Goal: Find specific page/section: Find specific page/section

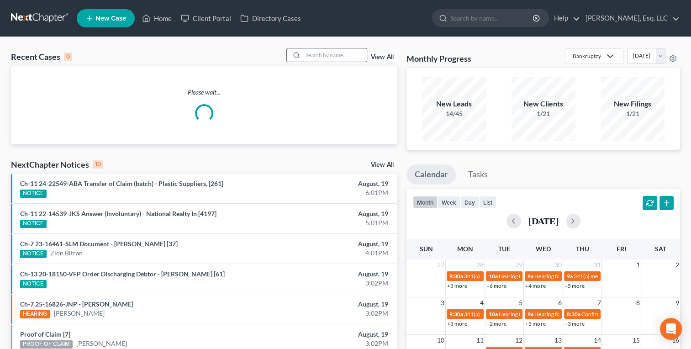
click at [336, 53] on input "search" at bounding box center [335, 54] width 64 height 13
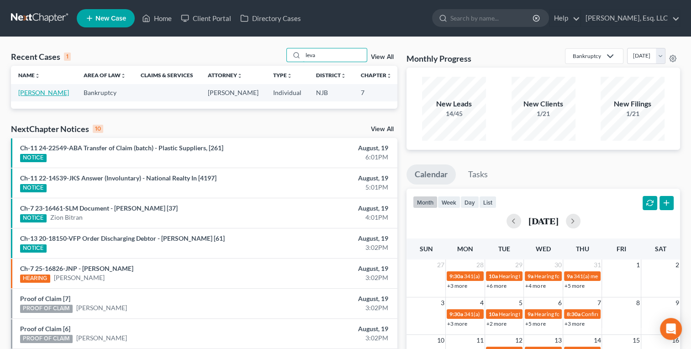
type input "leva"
click at [26, 94] on link "[PERSON_NAME]" at bounding box center [43, 93] width 51 height 8
select select "3"
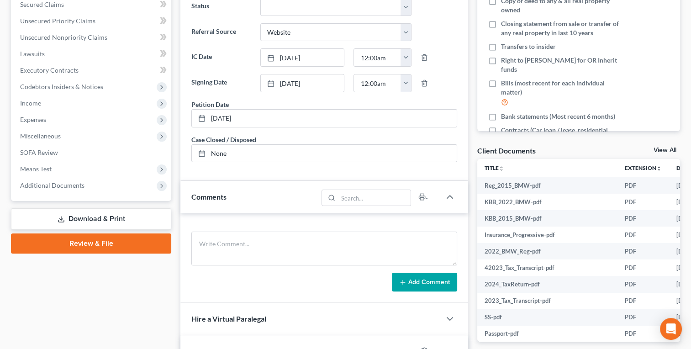
scroll to position [199, 0]
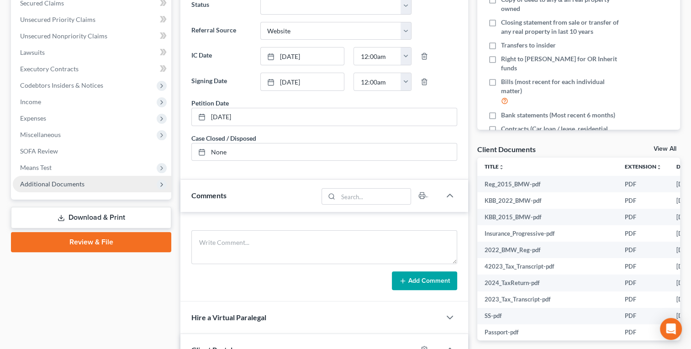
click at [35, 184] on span "Additional Documents" at bounding box center [52, 184] width 64 height 8
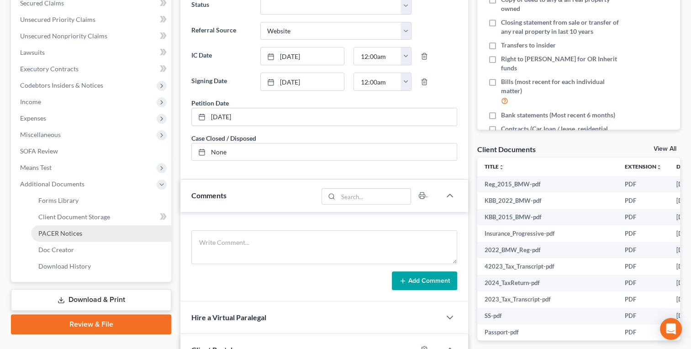
click at [42, 234] on span "PACER Notices" at bounding box center [60, 233] width 44 height 8
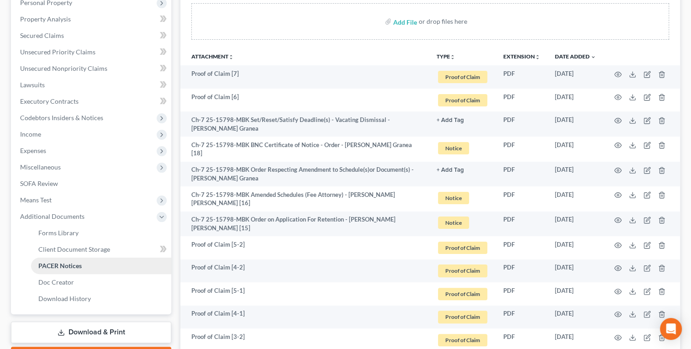
scroll to position [168, 0]
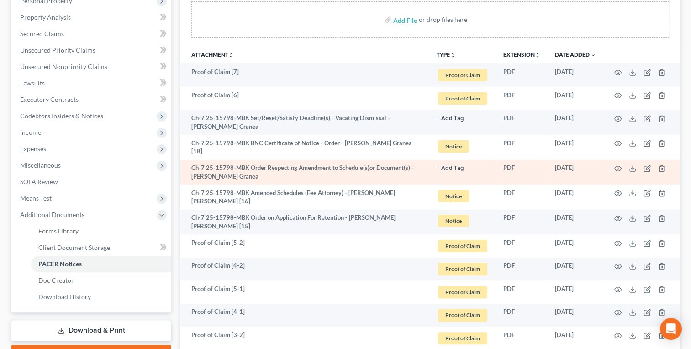
click at [204, 163] on td "Ch-7 25-15798-MBK Order Respecting Amendment to Schedule(s)or Document(s) - [PE…" at bounding box center [304, 172] width 249 height 25
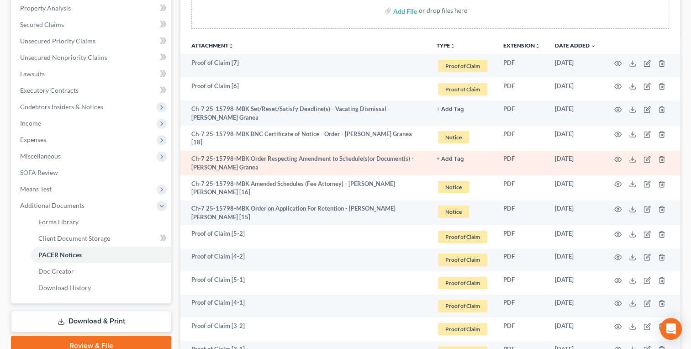
scroll to position [178, 0]
